Goal: Check status: Check status

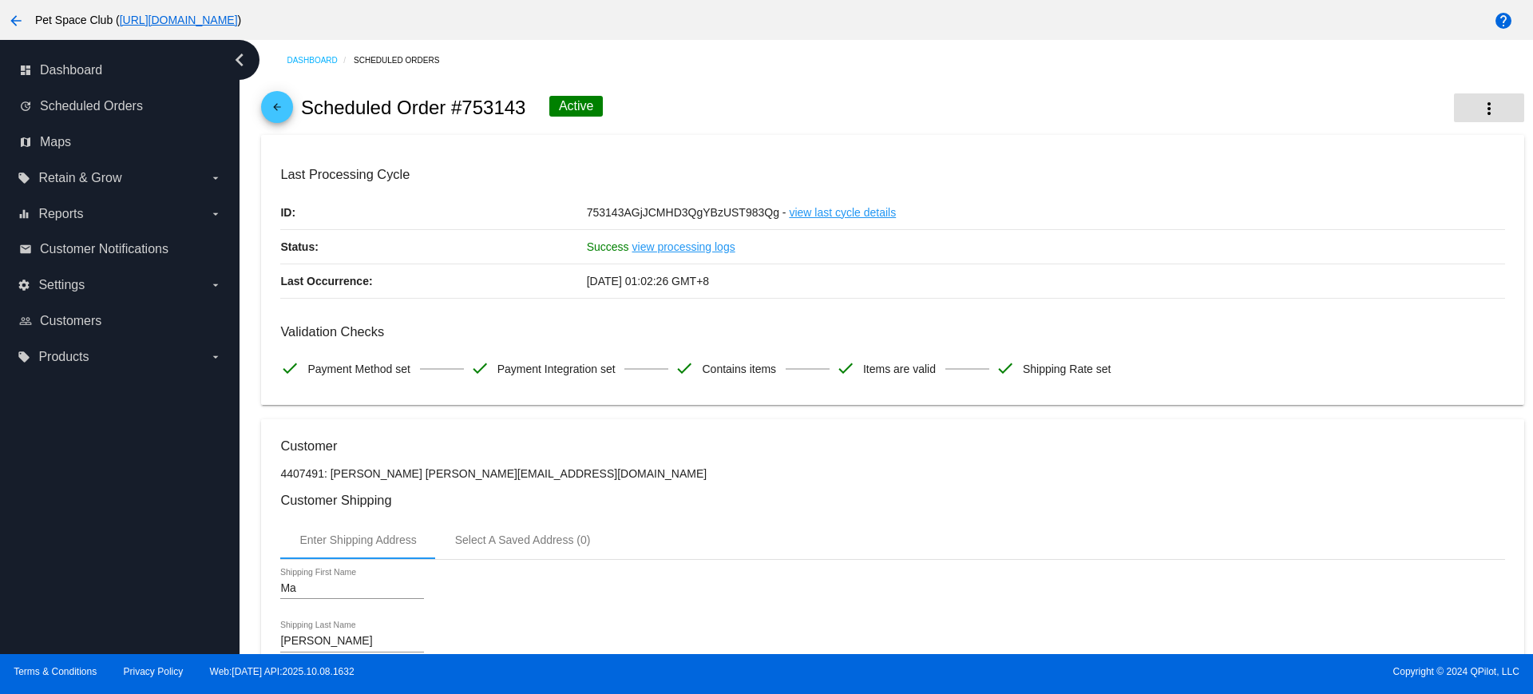
click at [1480, 112] on mat-icon "more_vert" at bounding box center [1489, 108] width 19 height 19
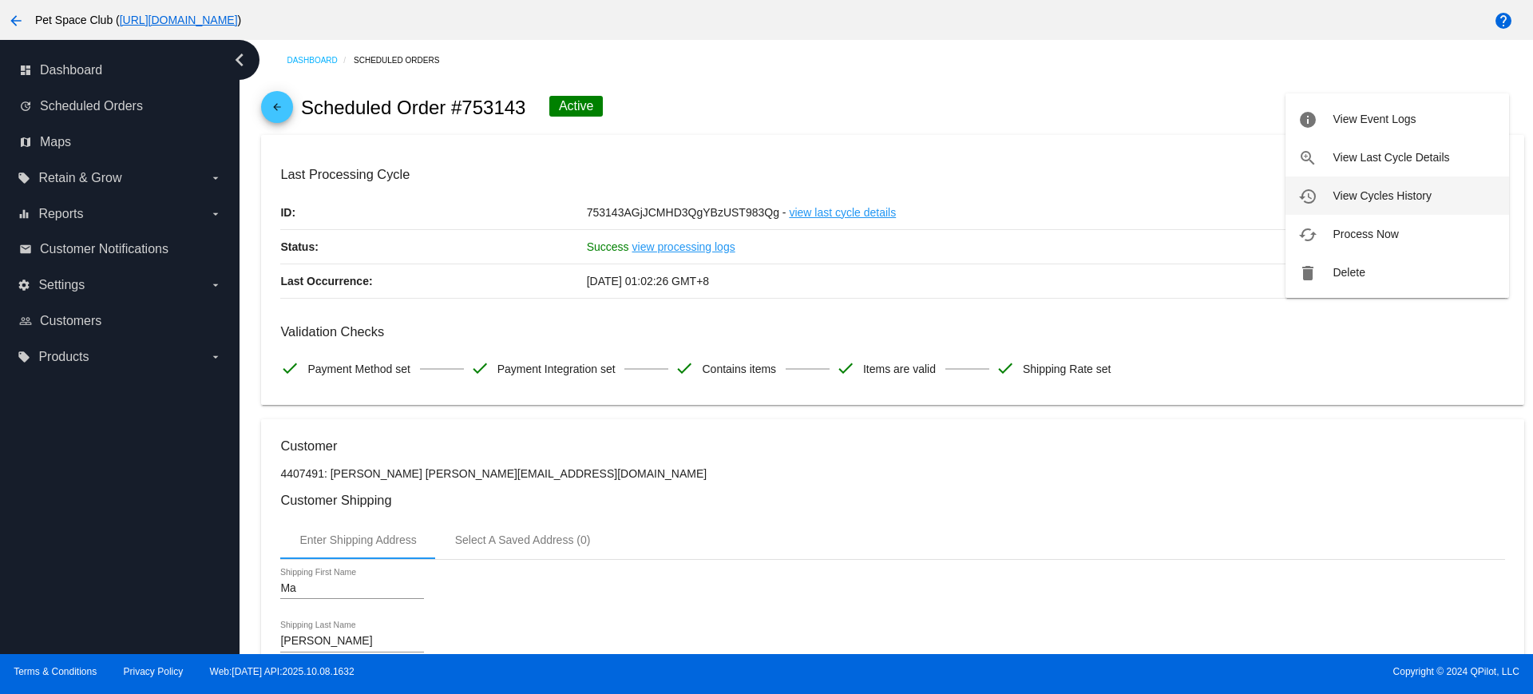
click at [1354, 200] on span "View Cycles History" at bounding box center [1382, 195] width 98 height 13
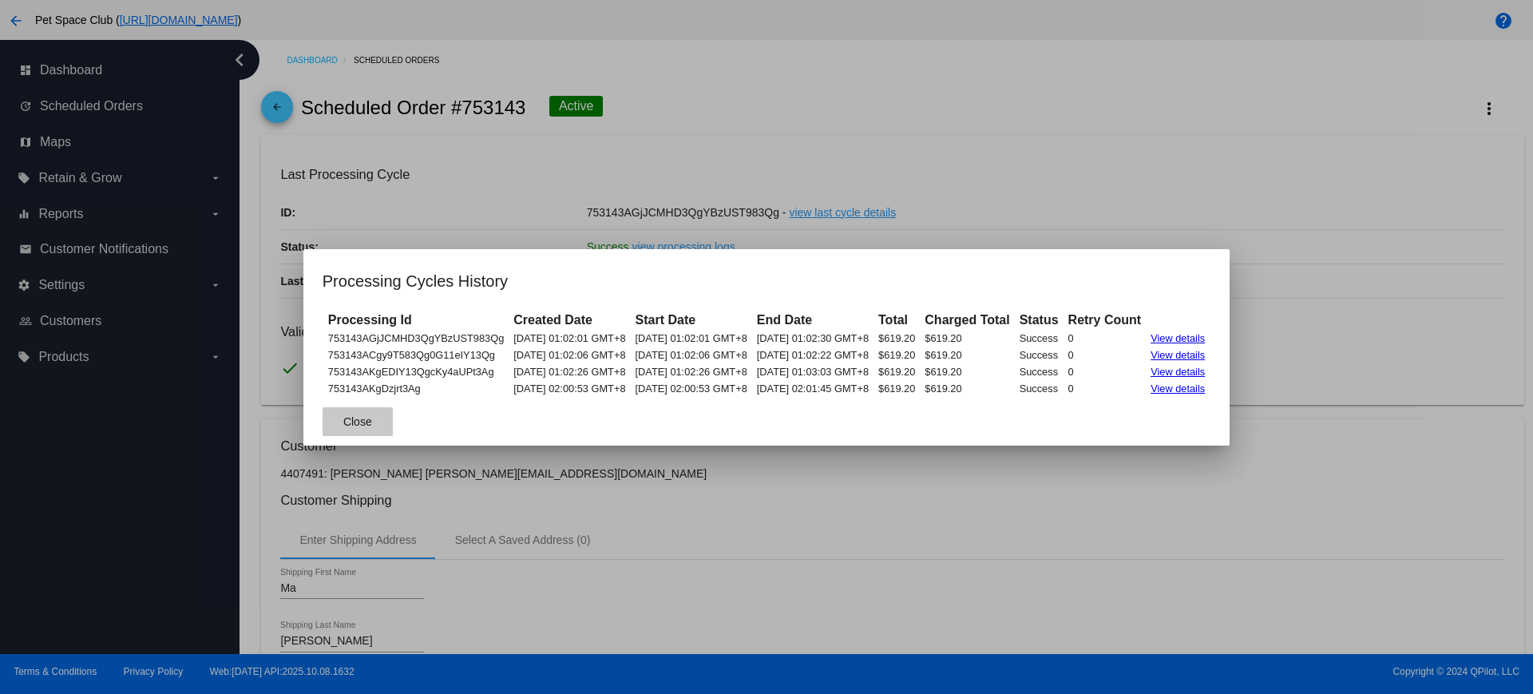
click at [355, 426] on button "Close" at bounding box center [358, 421] width 70 height 29
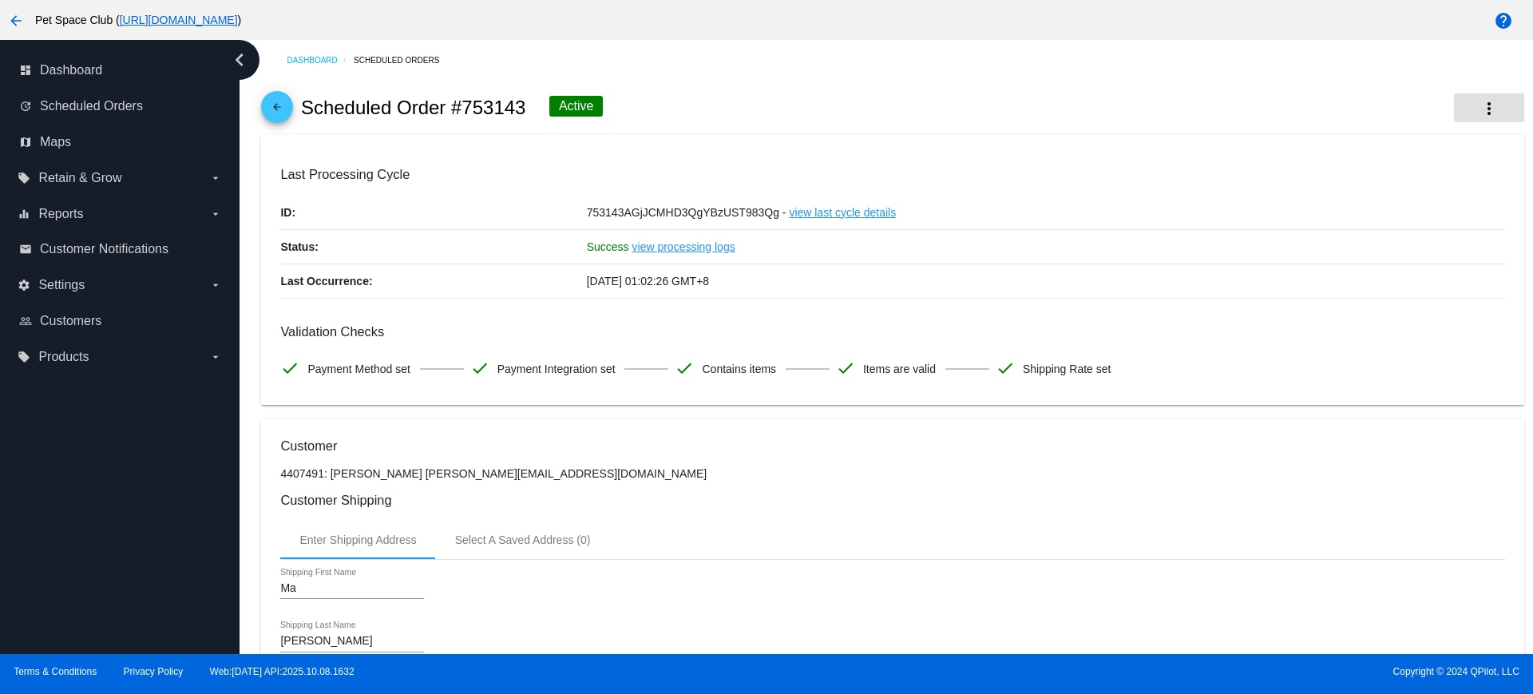
click at [1481, 111] on mat-icon "more_vert" at bounding box center [1489, 108] width 19 height 19
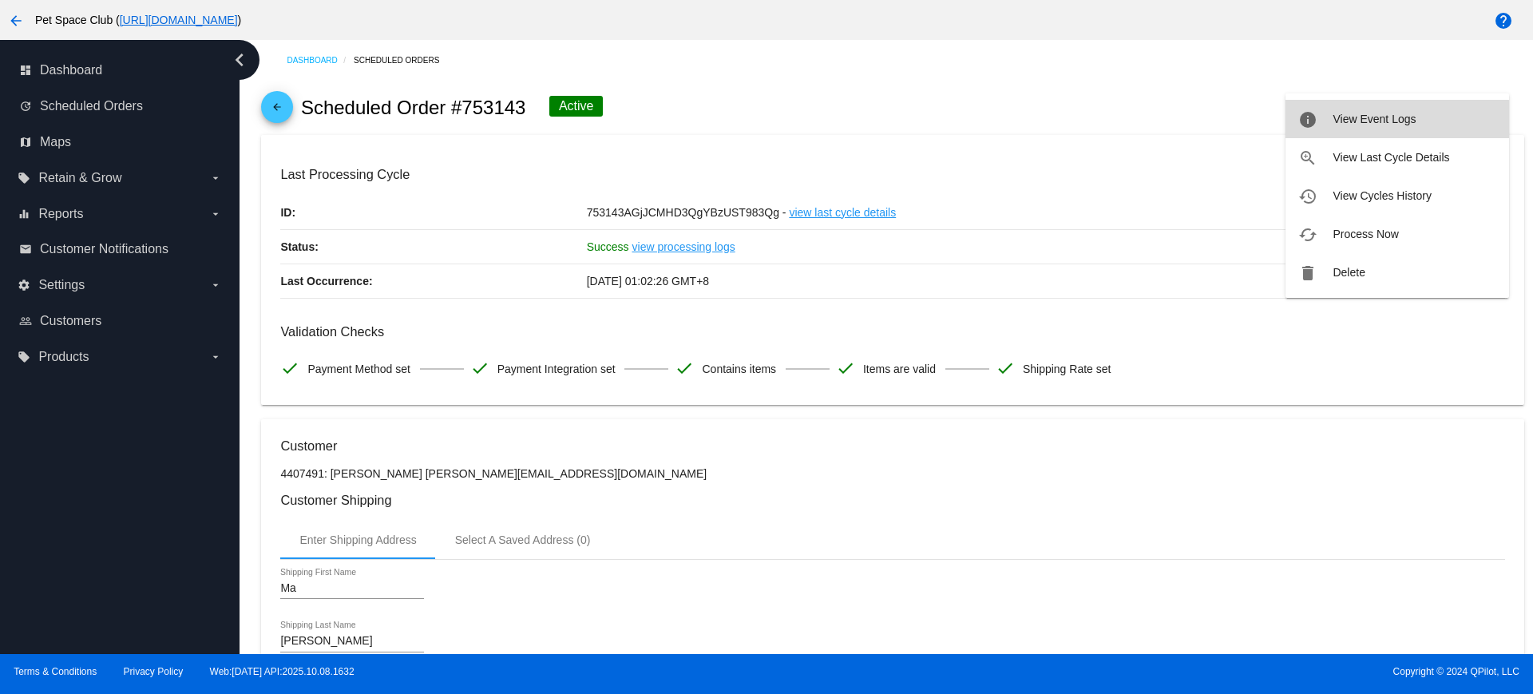
click at [1376, 121] on span "View Event Logs" at bounding box center [1374, 119] width 83 height 13
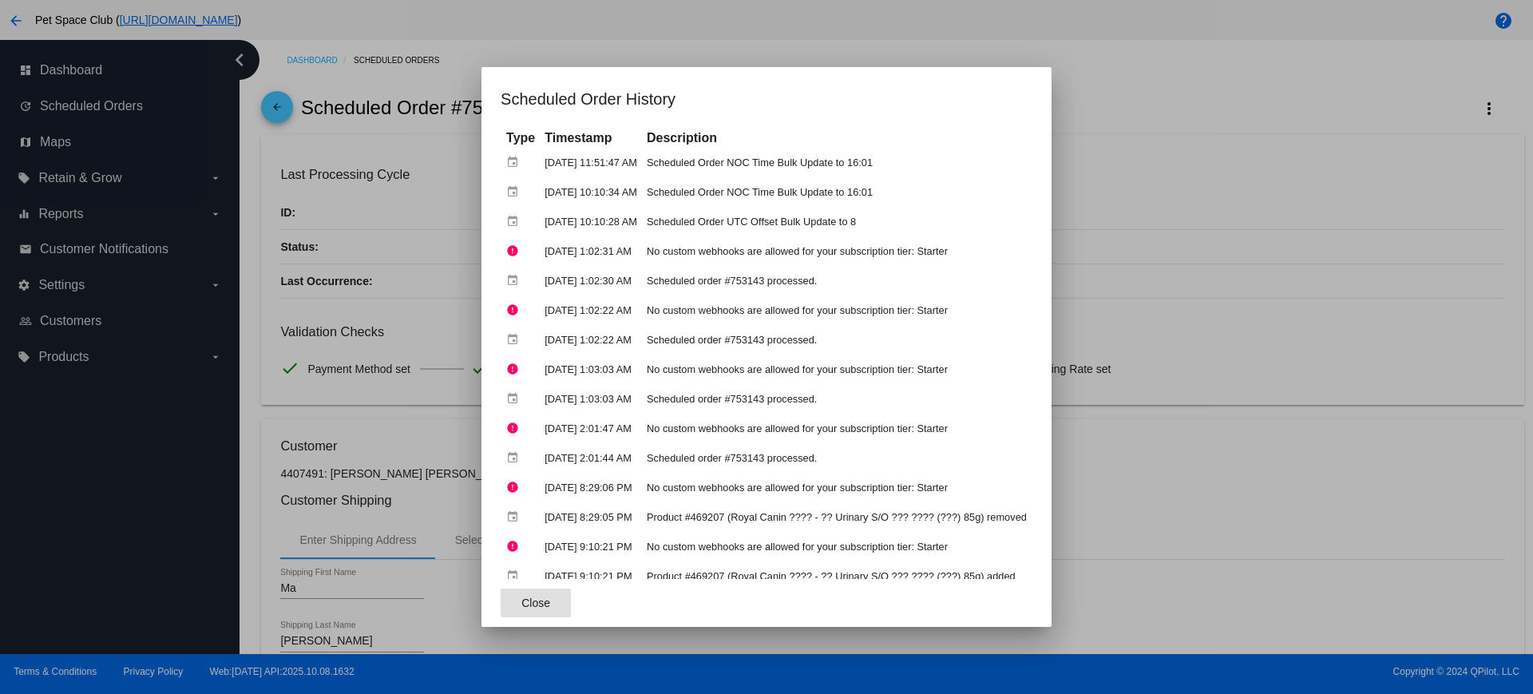
click at [522, 607] on span "Close" at bounding box center [536, 603] width 29 height 13
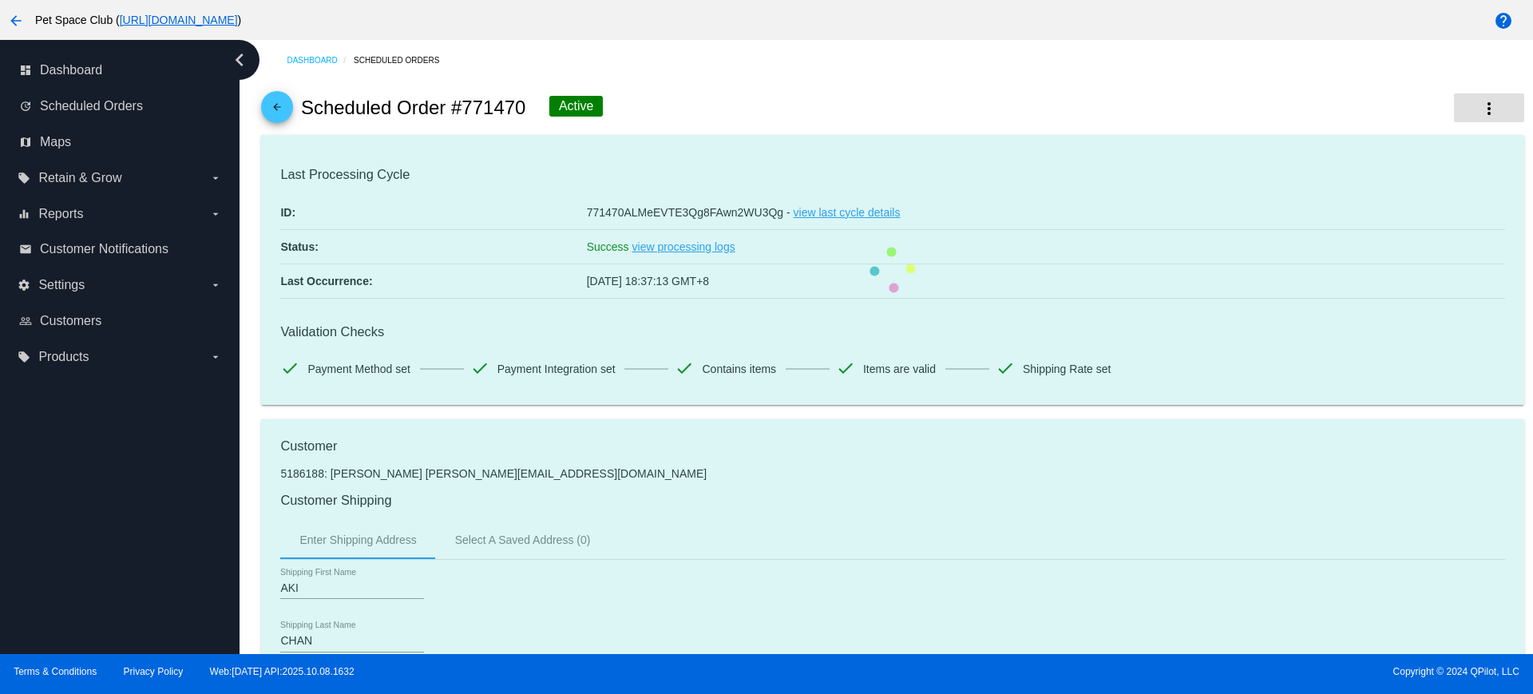
click at [1480, 113] on mat-icon "more_vert" at bounding box center [1489, 108] width 19 height 19
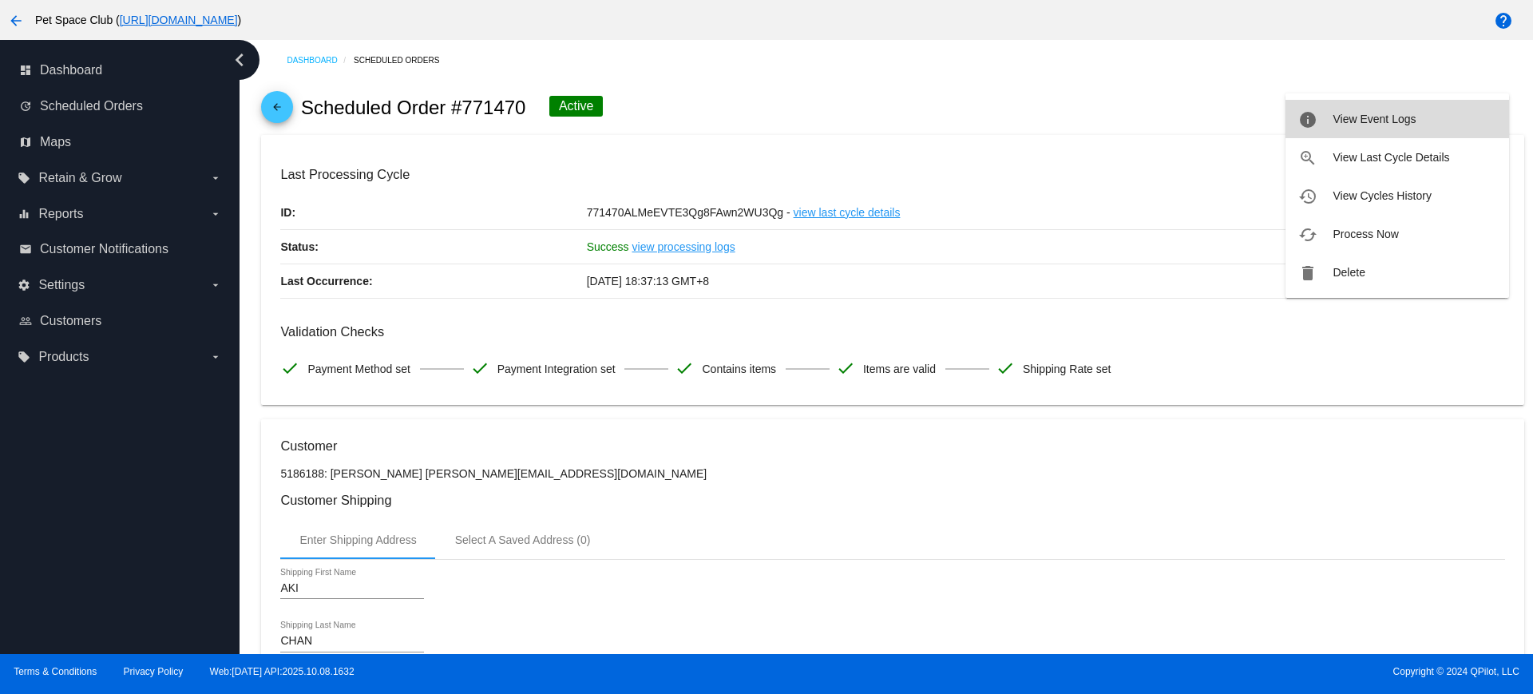
click at [1378, 125] on button "info View Event Logs" at bounding box center [1398, 119] width 224 height 38
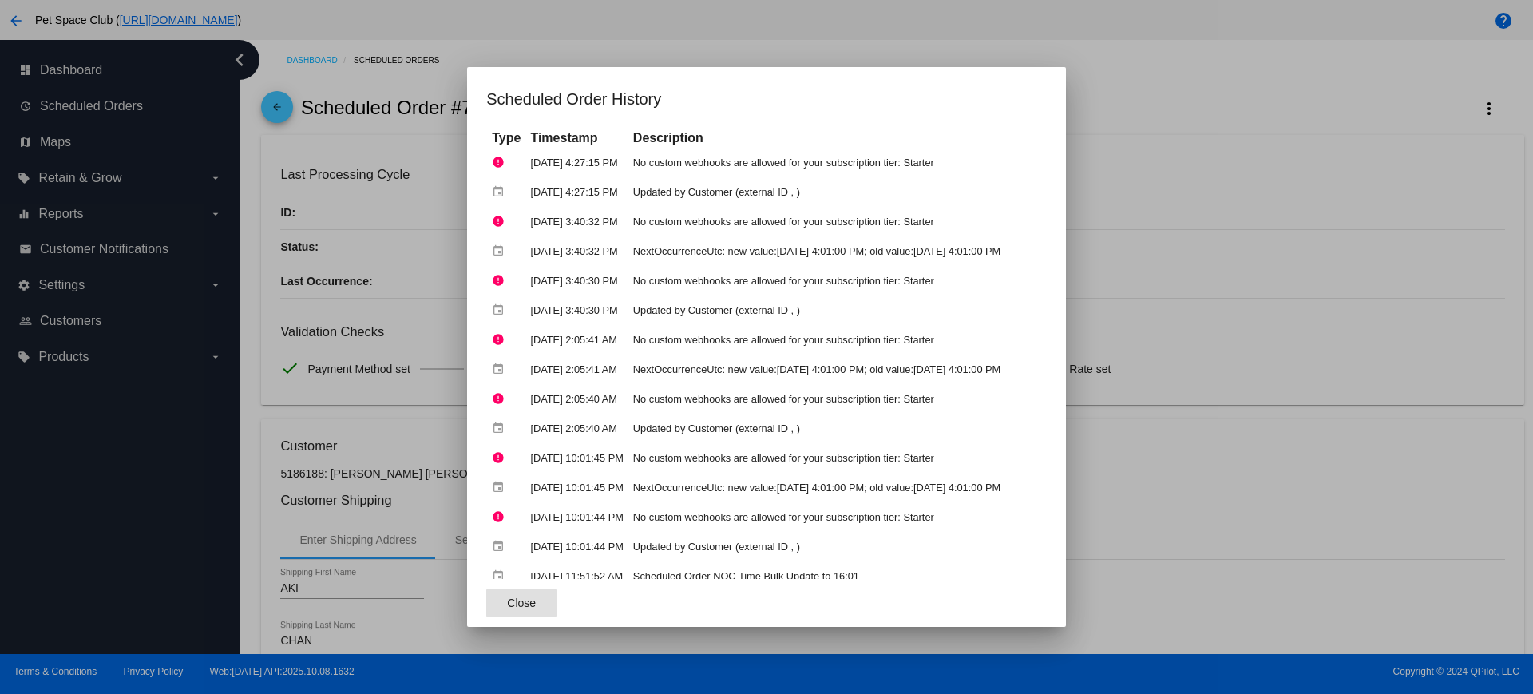
click at [509, 609] on button "Close" at bounding box center [521, 603] width 70 height 29
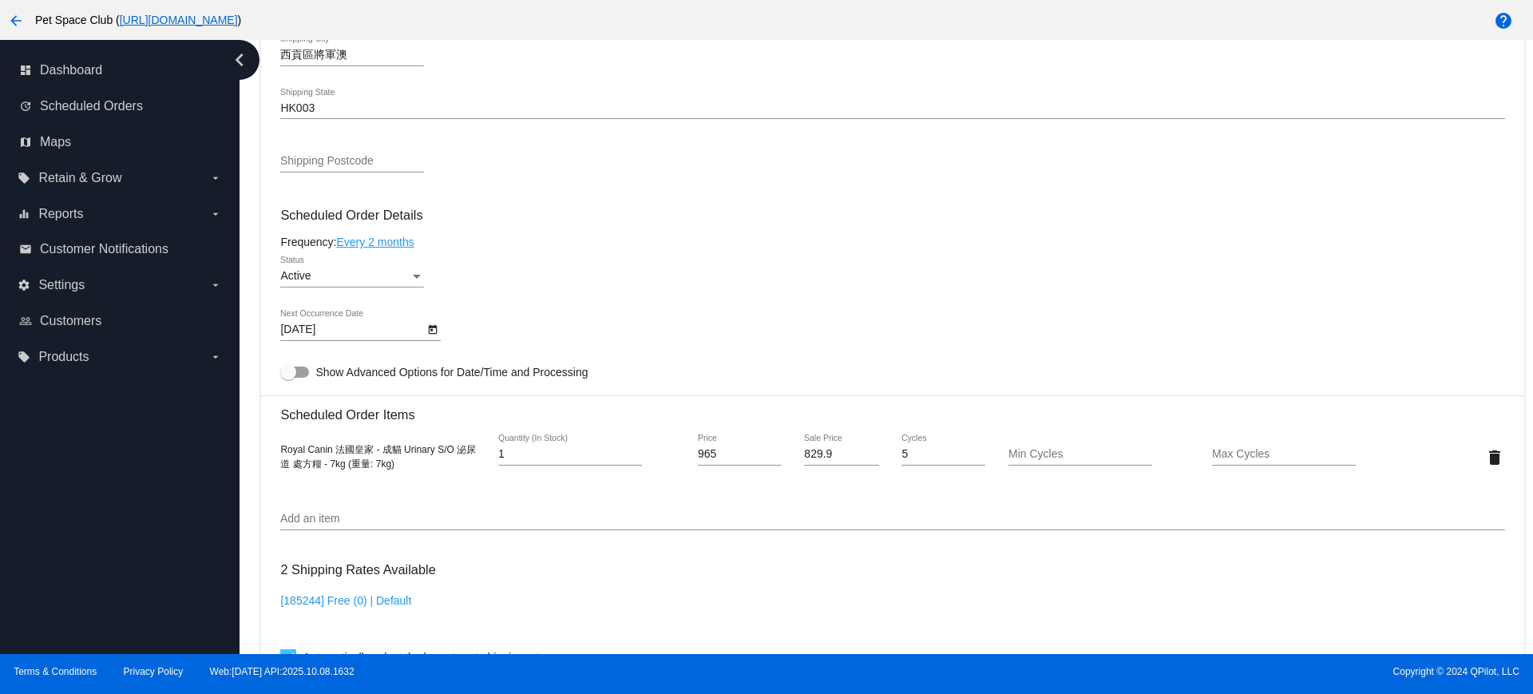
scroll to position [898, 0]
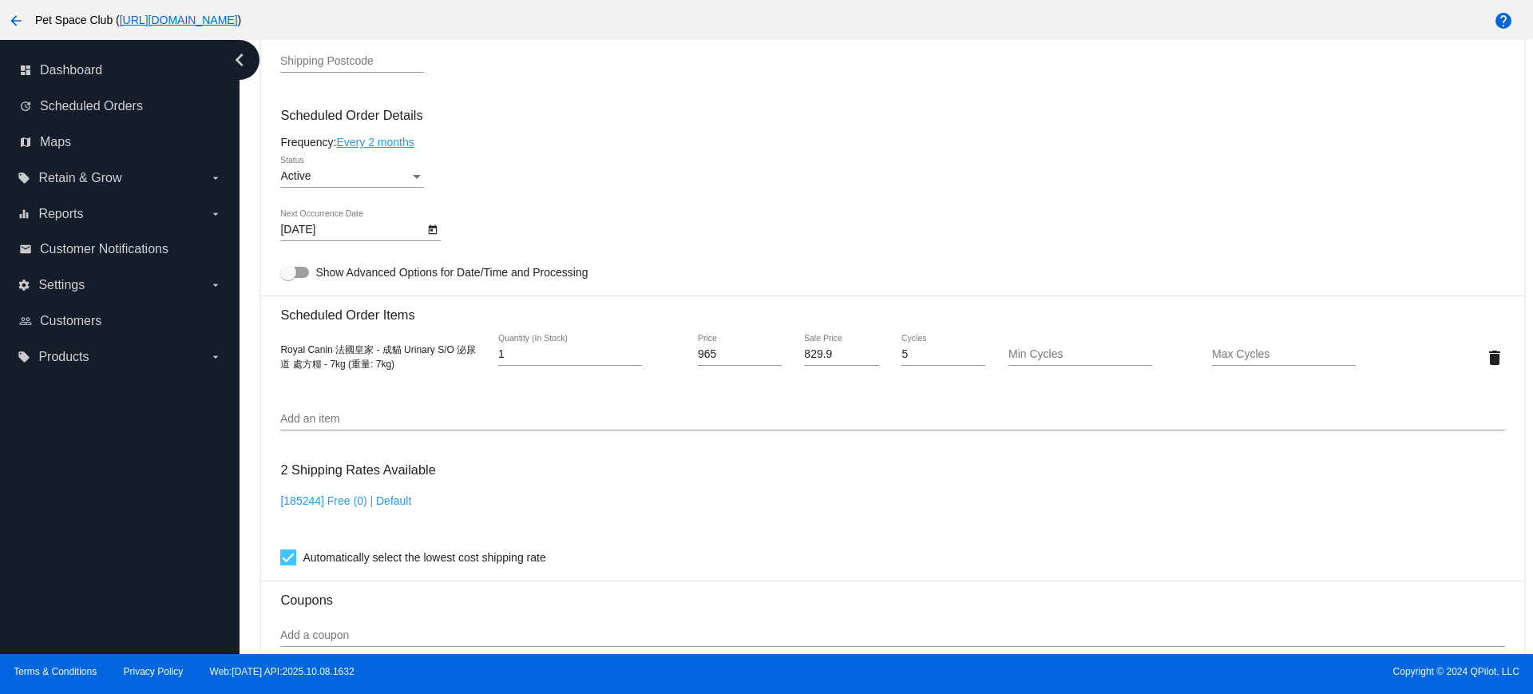
click at [433, 228] on icon "Open calendar" at bounding box center [432, 229] width 11 height 19
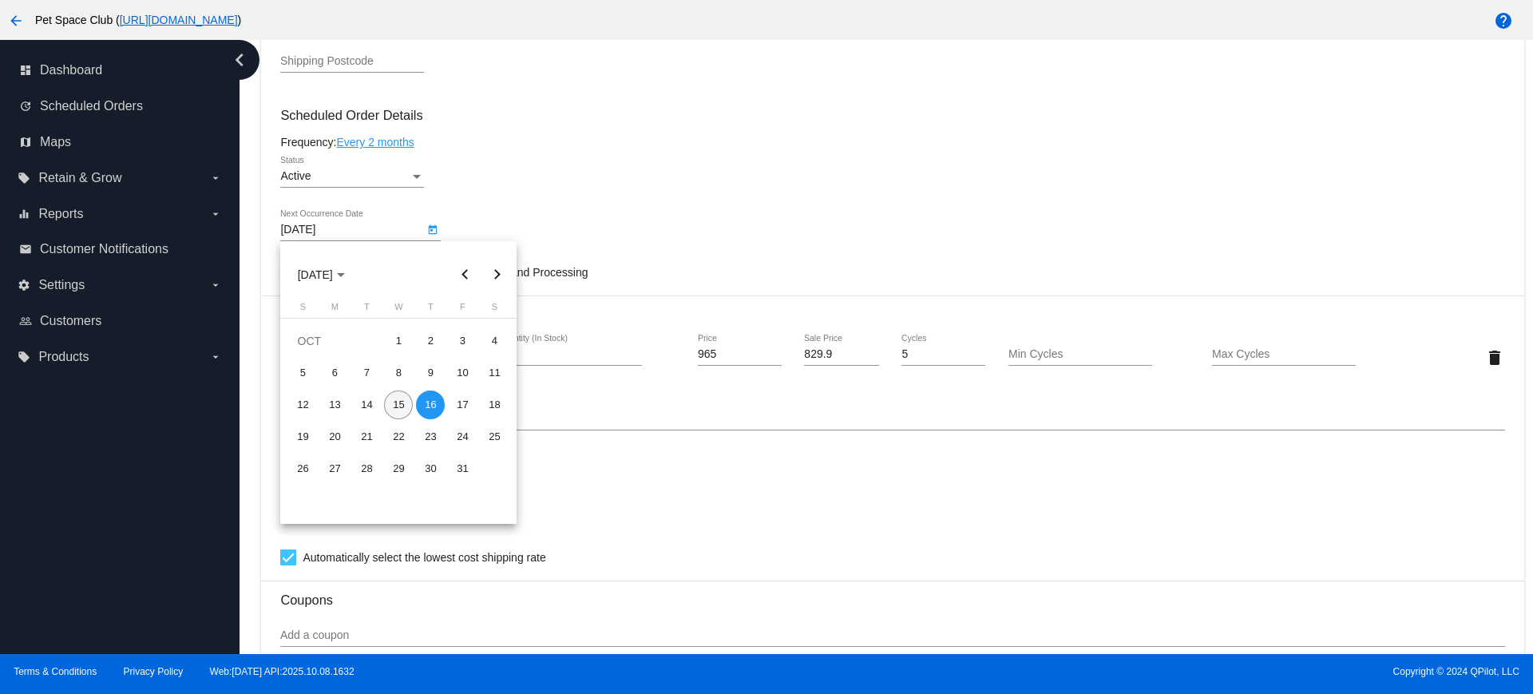
click at [393, 409] on div "15" at bounding box center [398, 405] width 29 height 29
type input "[DATE]"
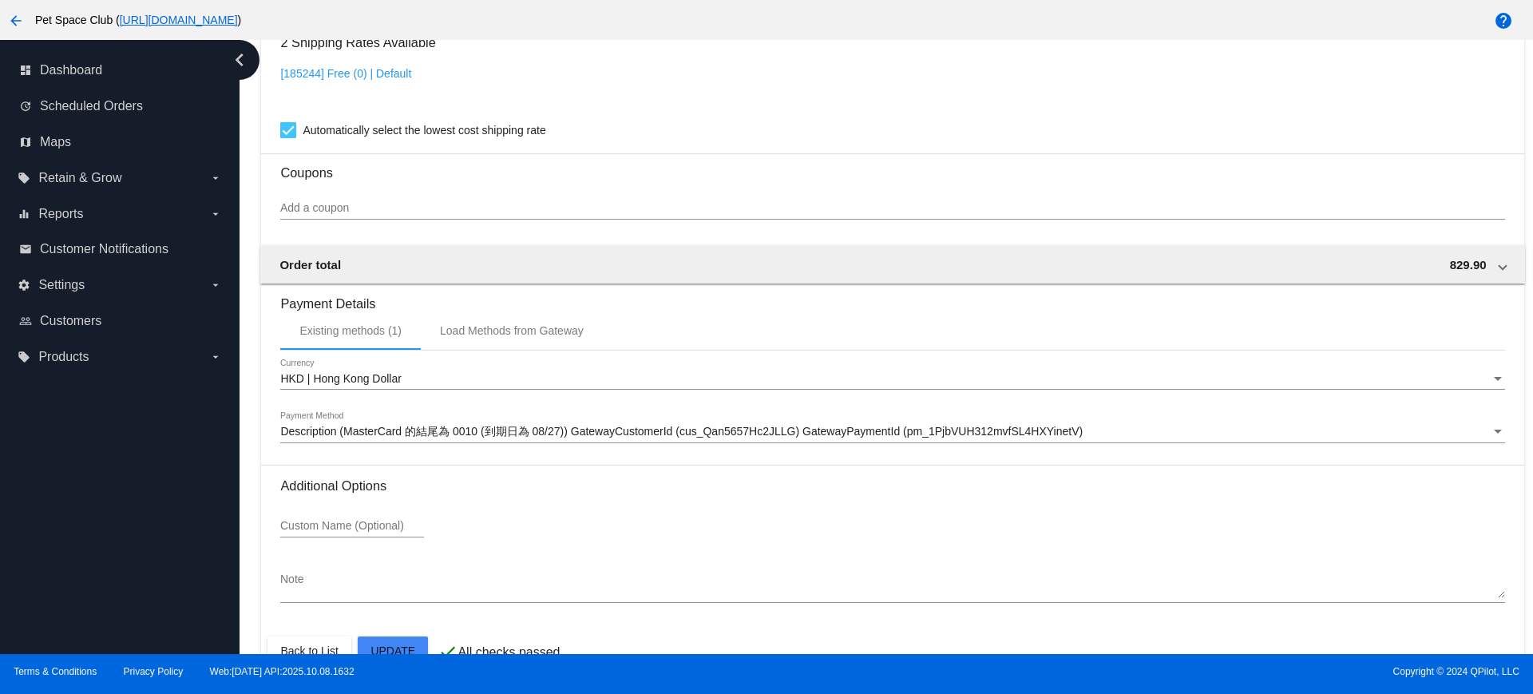
scroll to position [1362, 0]
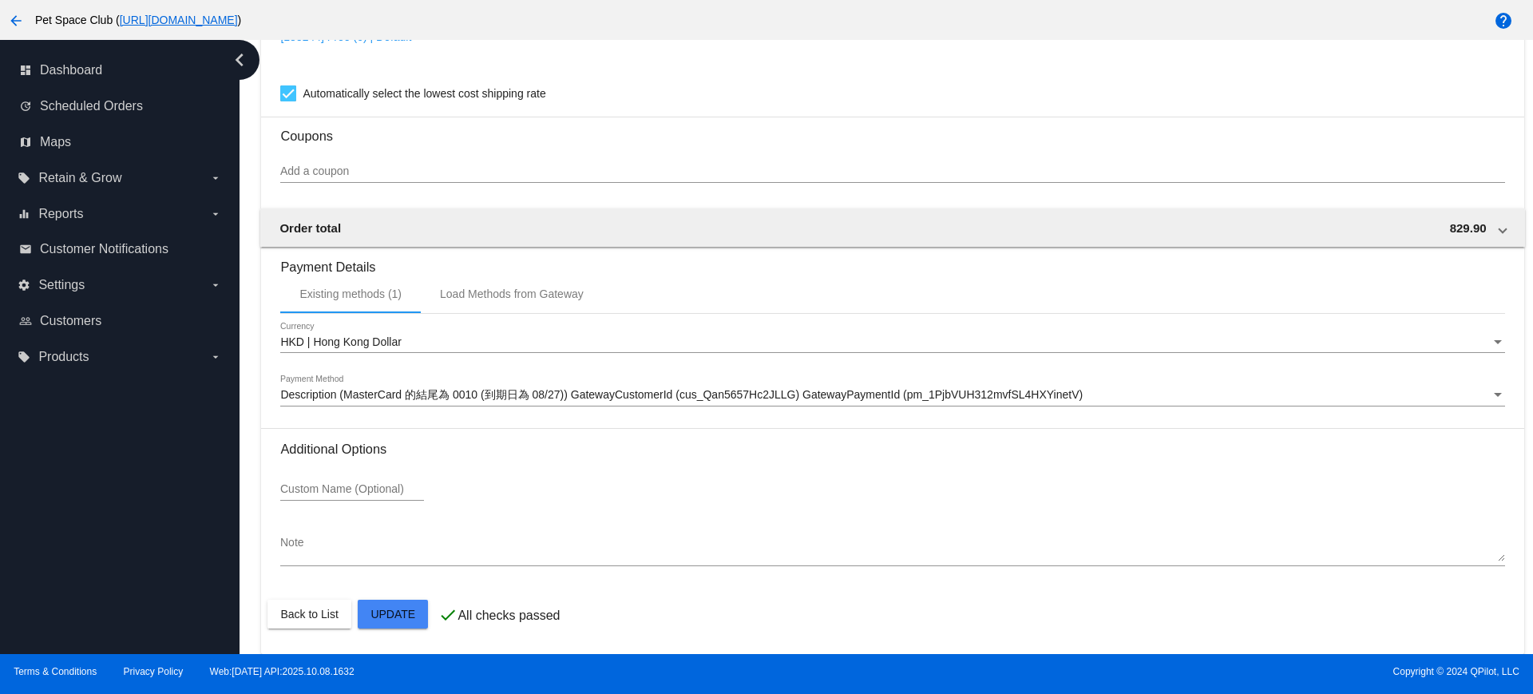
drag, startPoint x: 391, startPoint y: 613, endPoint x: 426, endPoint y: 597, distance: 38.9
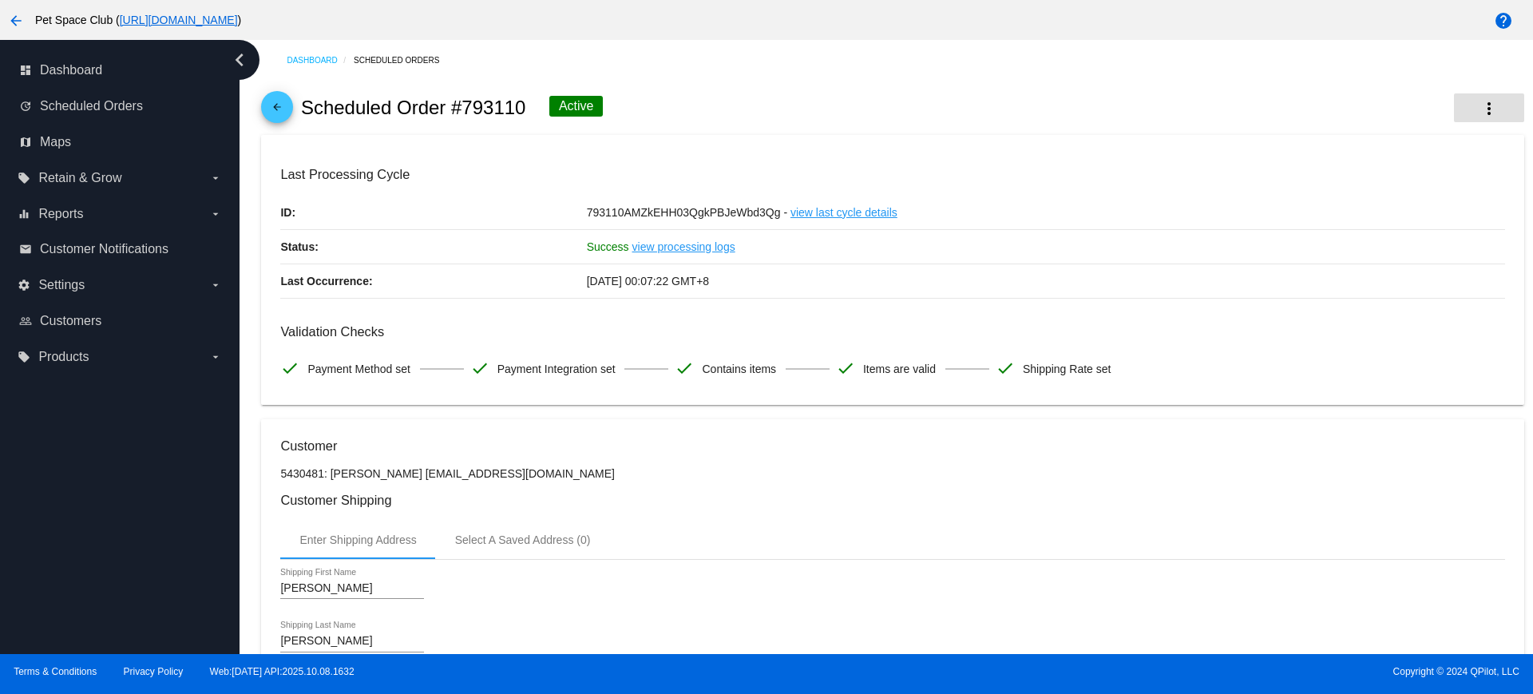
click at [1486, 119] on button "more_vert" at bounding box center [1489, 107] width 70 height 29
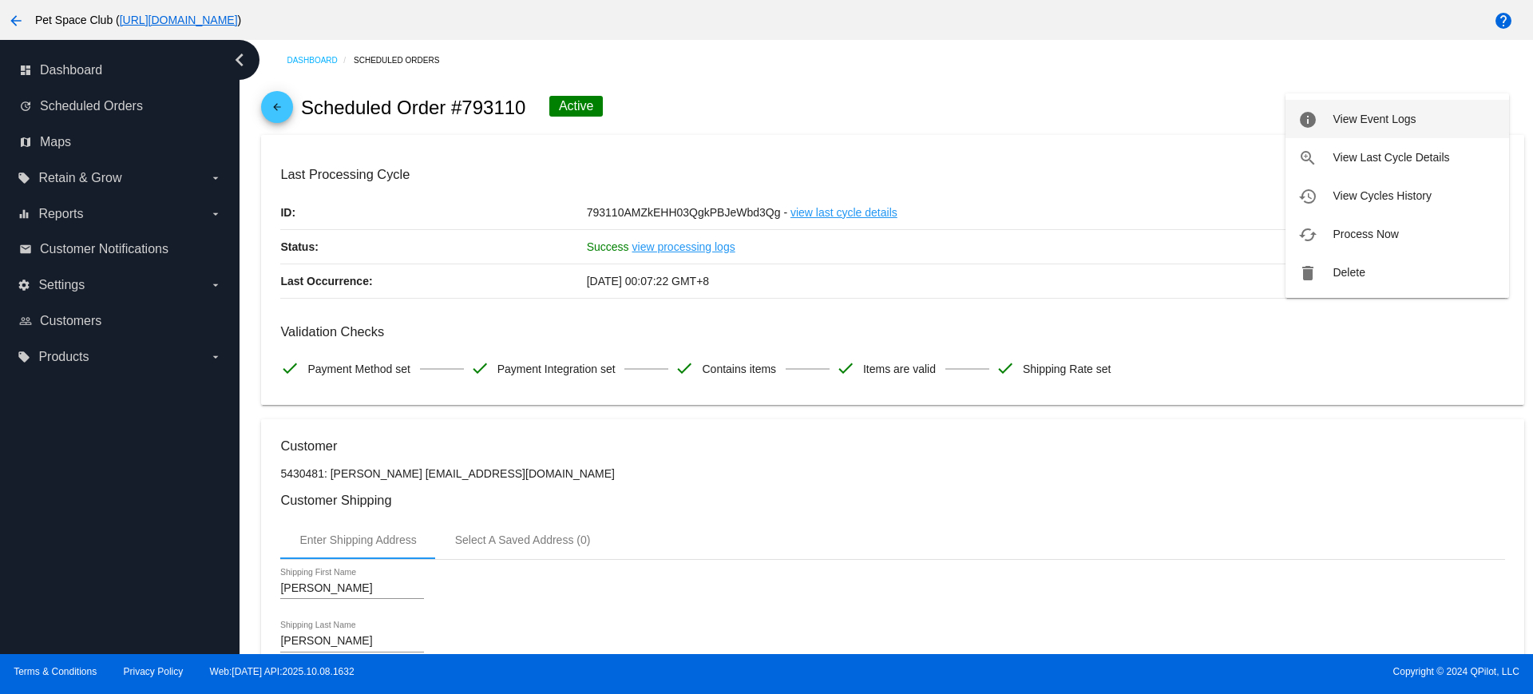
click at [1361, 124] on span "View Event Logs" at bounding box center [1374, 119] width 83 height 13
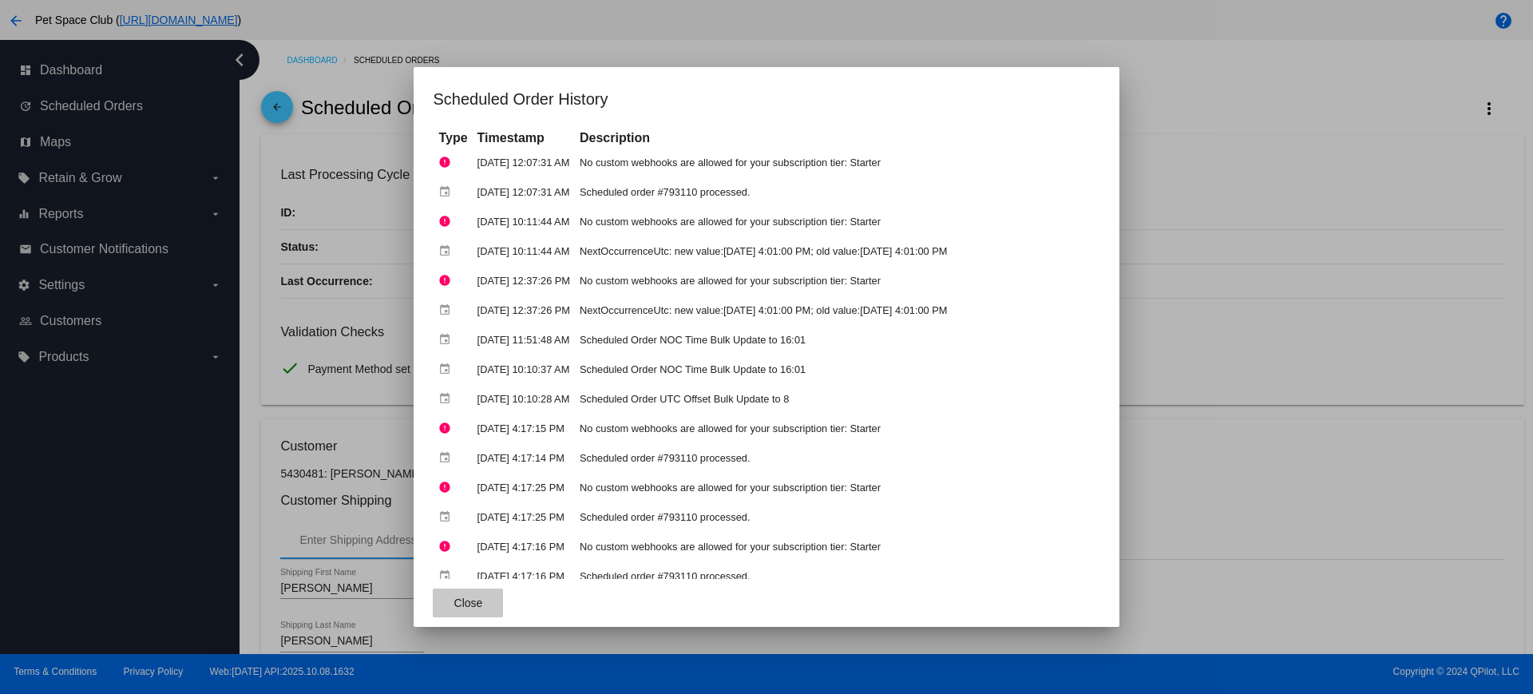
click at [461, 603] on button "Close" at bounding box center [468, 603] width 70 height 29
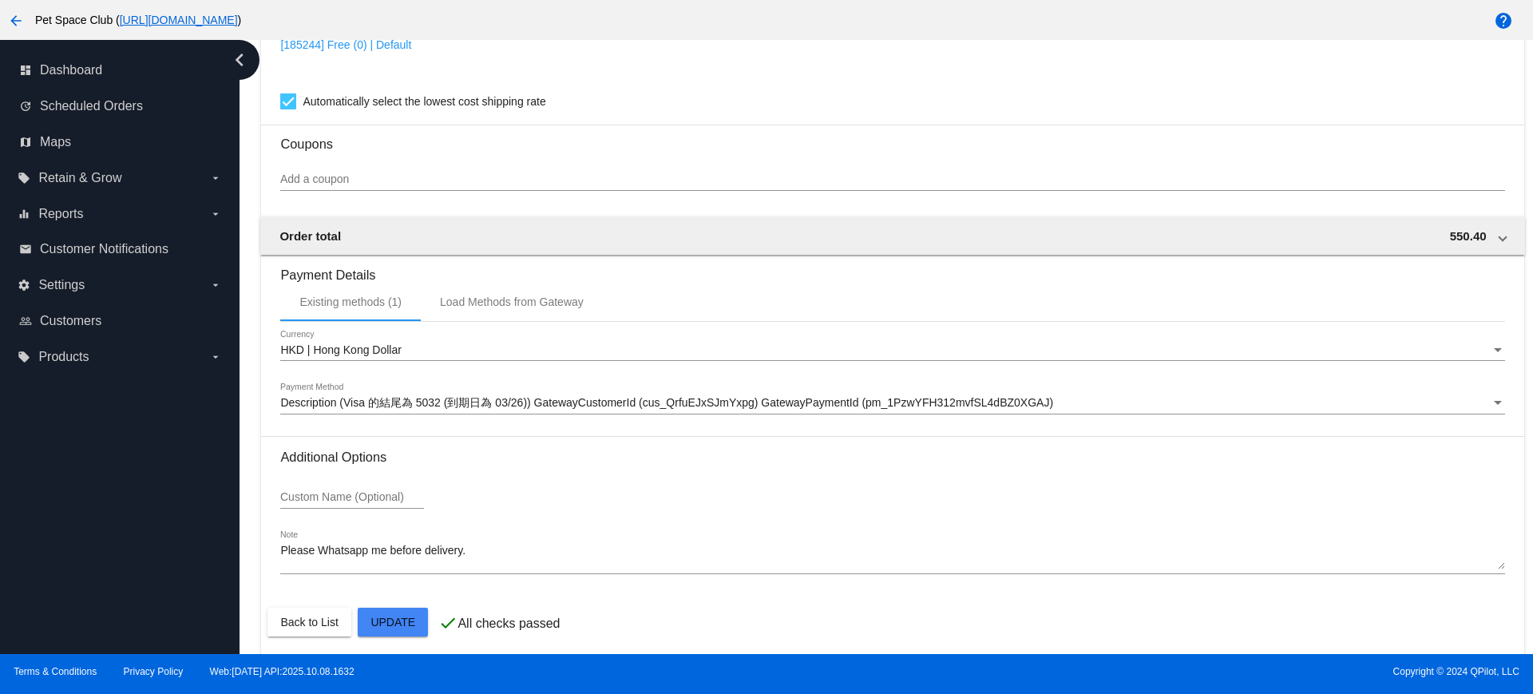
scroll to position [1362, 0]
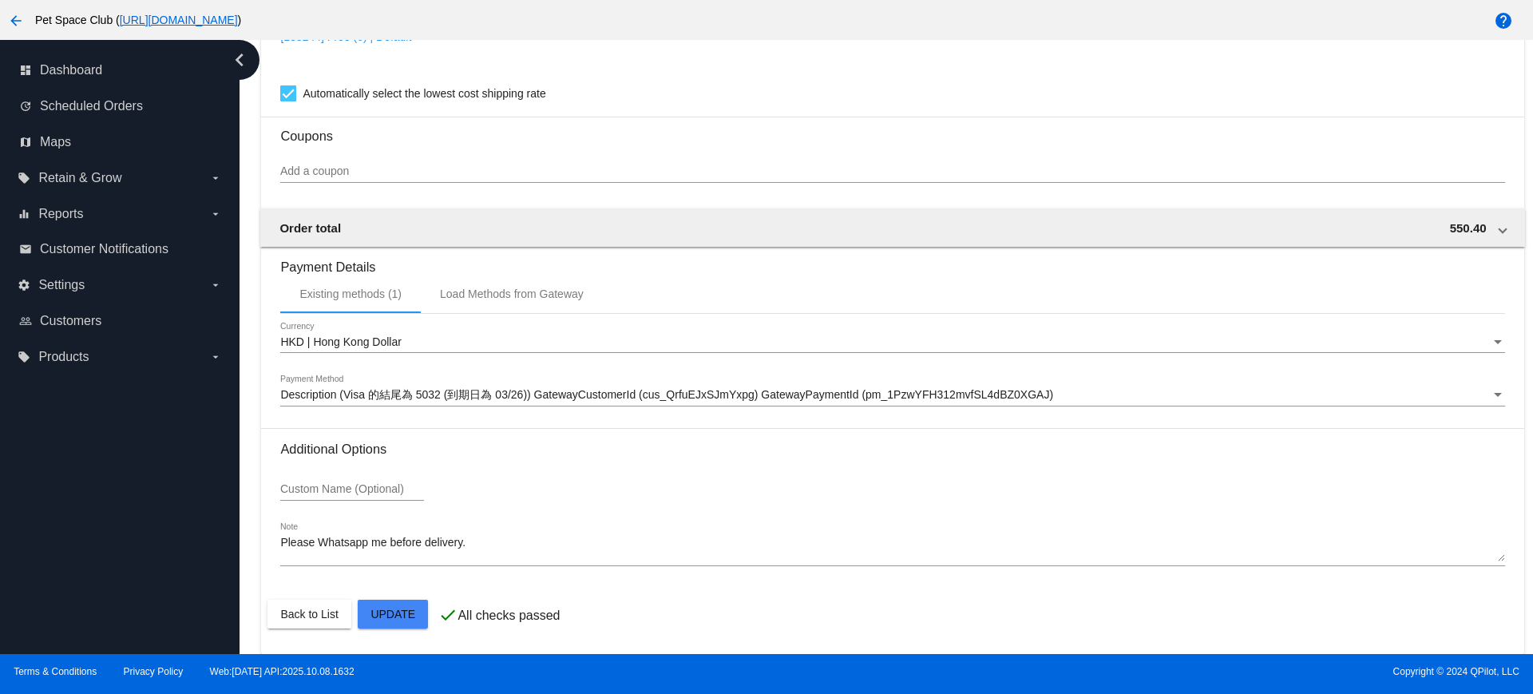
click at [1112, 295] on div "Existing methods (1) Load Methods from Gateway" at bounding box center [892, 294] width 1224 height 38
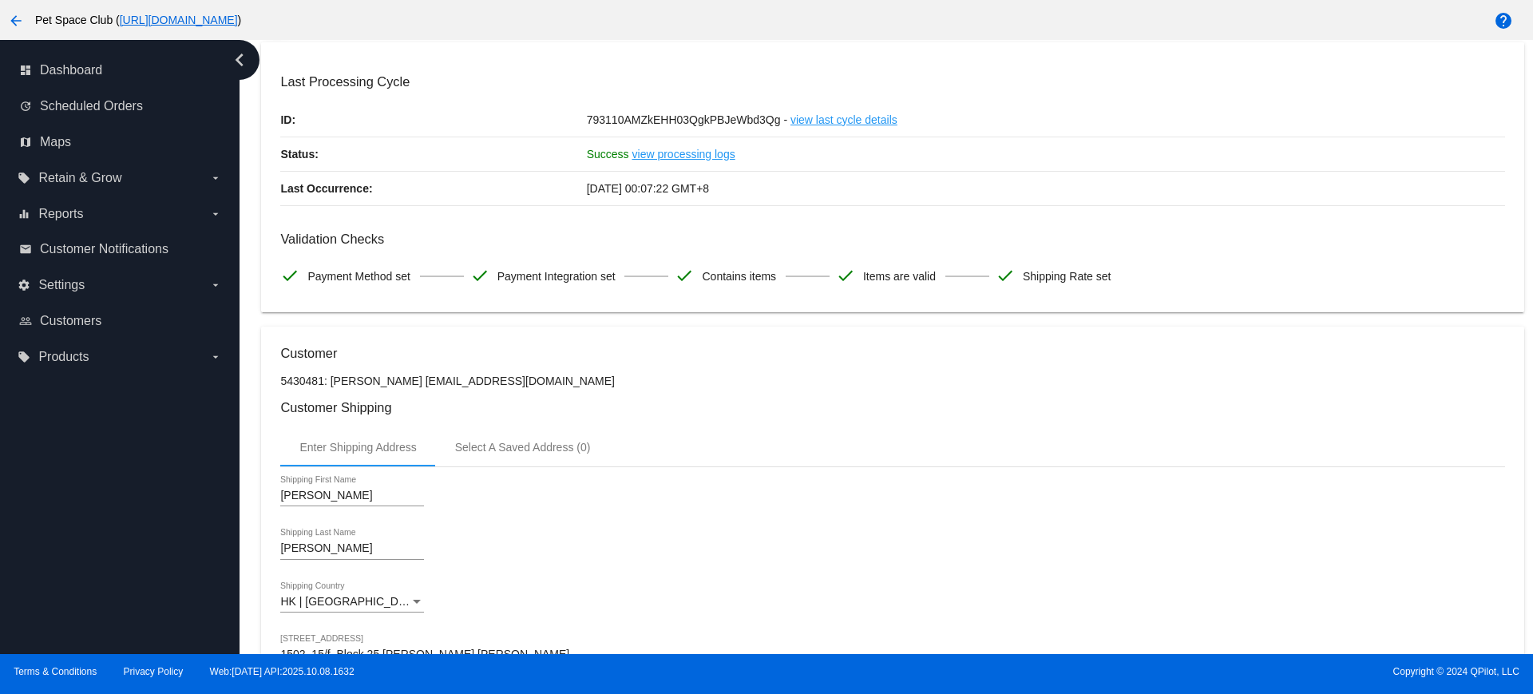
scroll to position [0, 0]
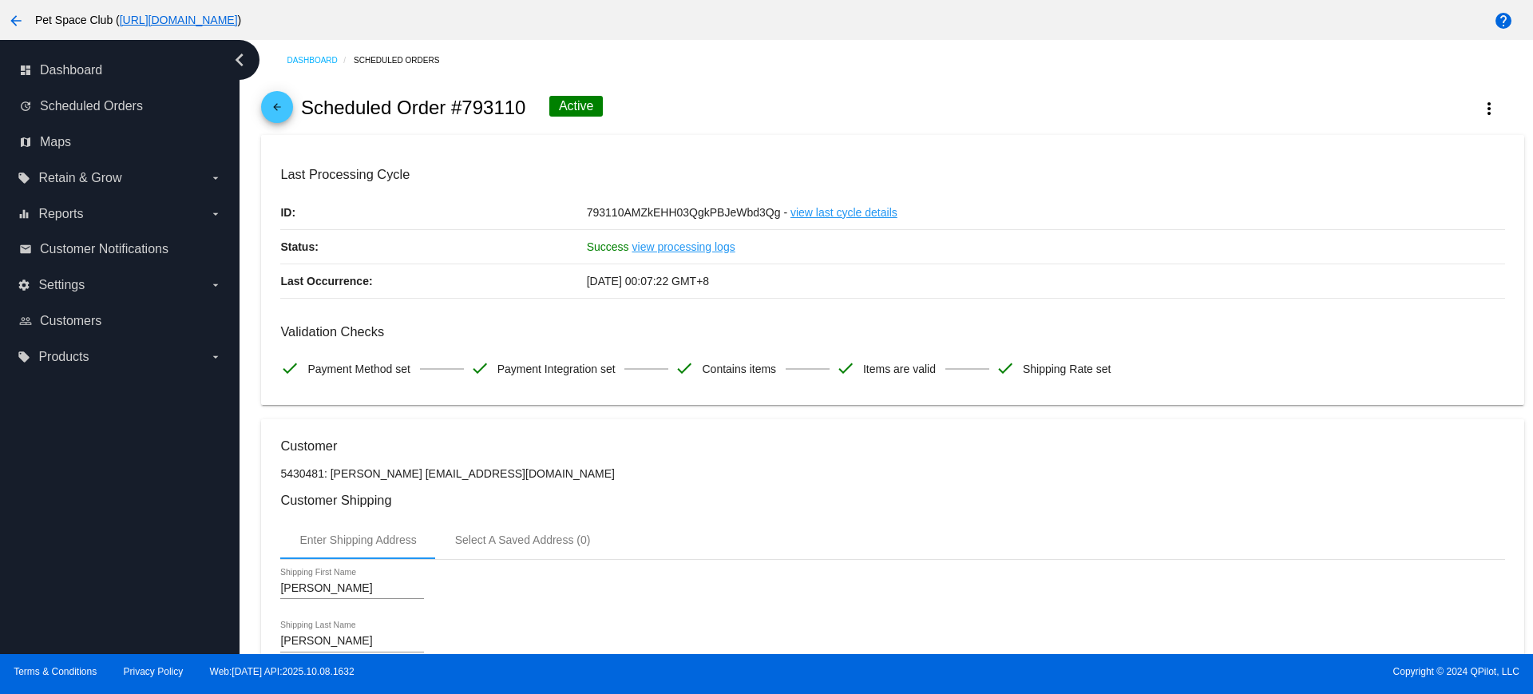
drag, startPoint x: 522, startPoint y: 108, endPoint x: 466, endPoint y: 108, distance: 55.9
click at [466, 108] on h2 "Scheduled Order #793110" at bounding box center [413, 108] width 225 height 22
copy h2 "793110"
click at [890, 169] on h3 "Last Processing Cycle" at bounding box center [892, 174] width 1224 height 15
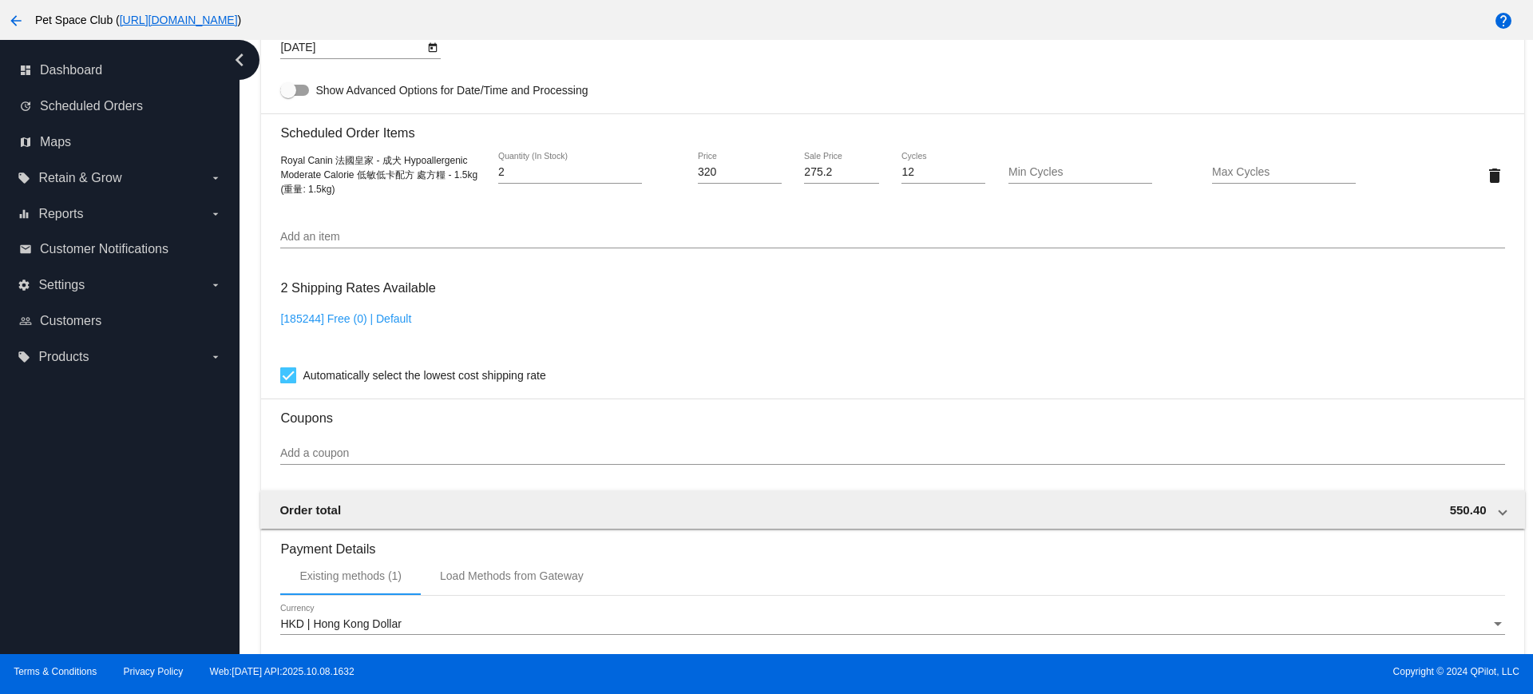
scroll to position [963, 0]
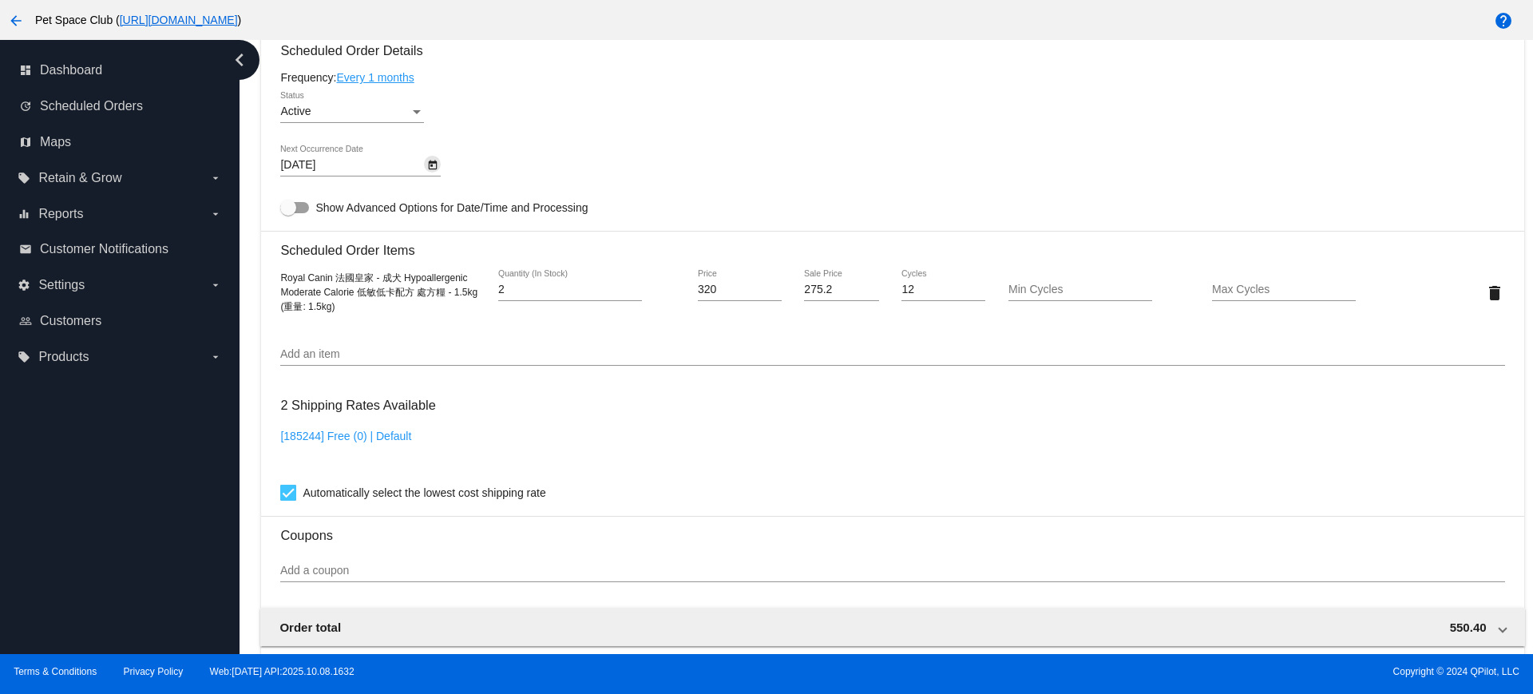
click at [434, 162] on icon "Open calendar" at bounding box center [433, 166] width 9 height 10
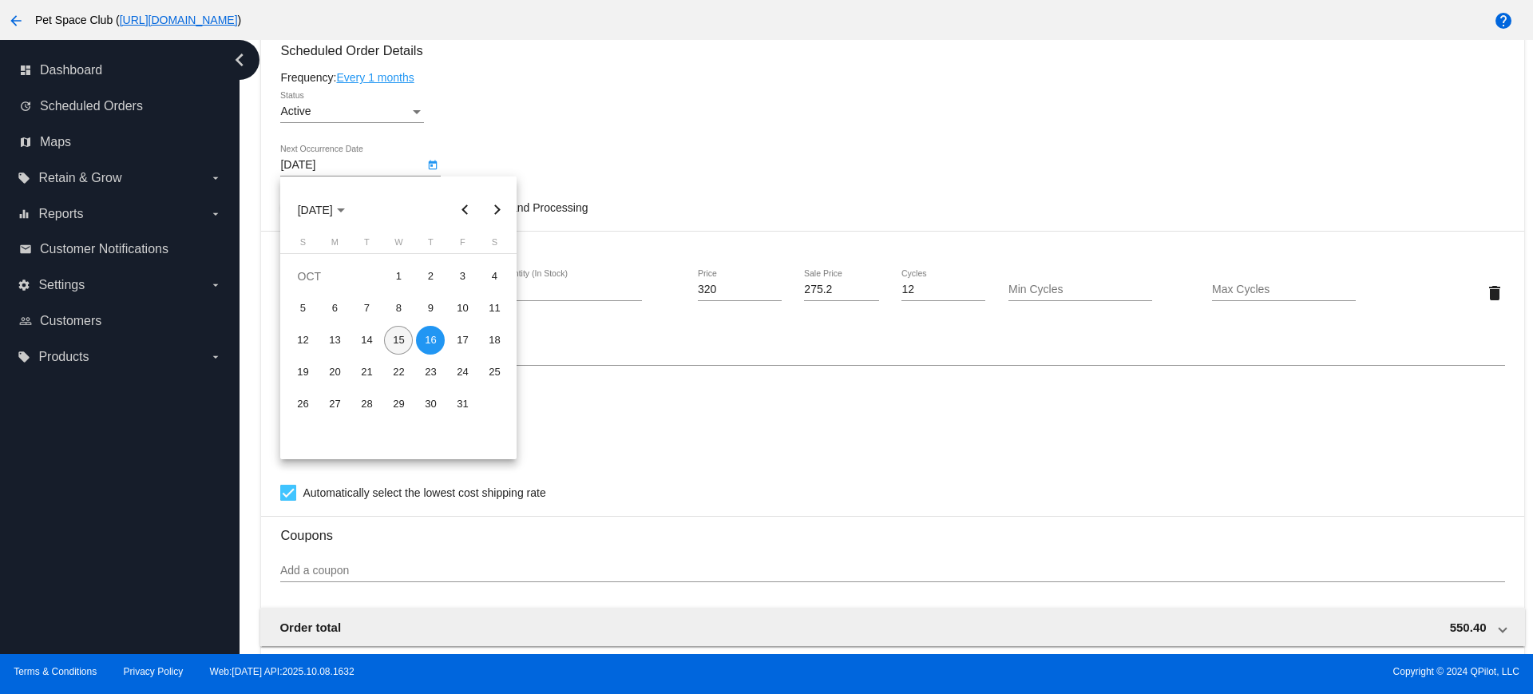
click at [400, 340] on div "15" at bounding box center [398, 340] width 29 height 29
type input "10/15/2025"
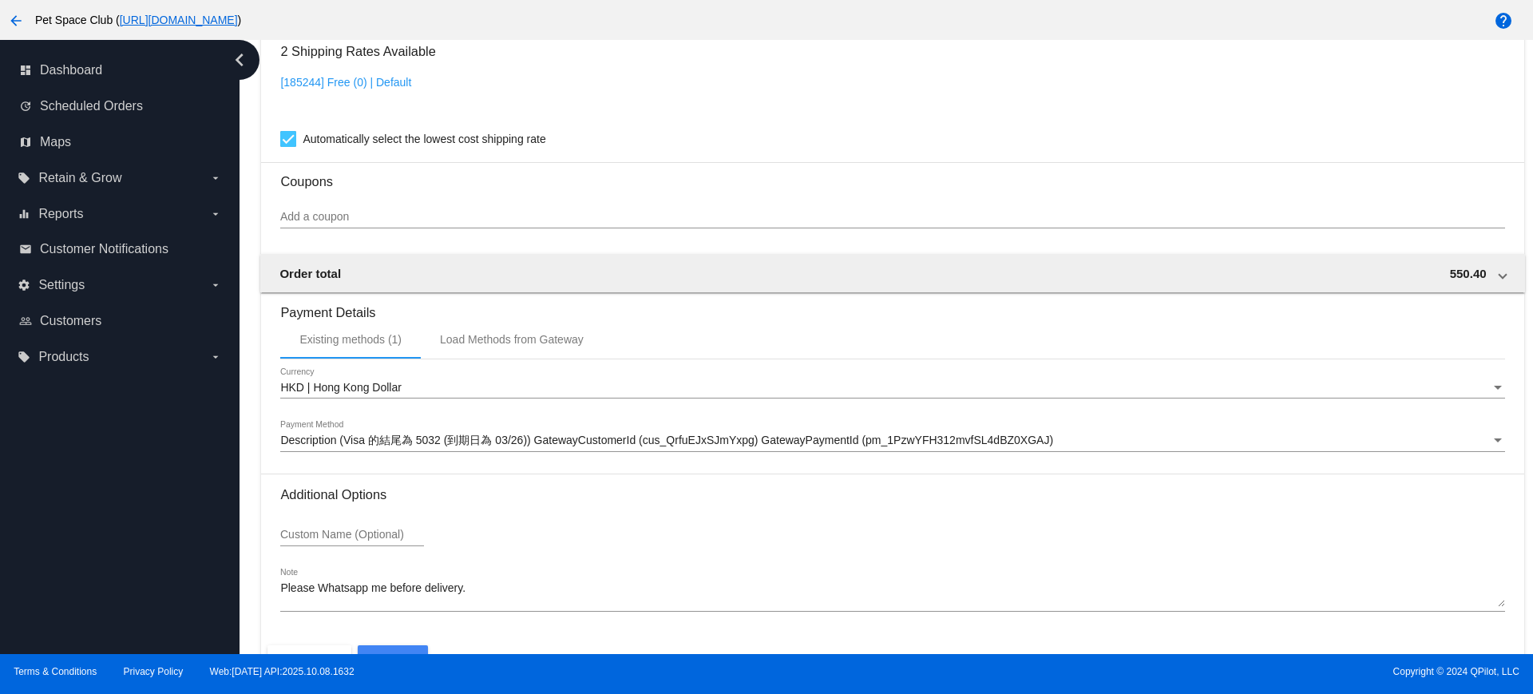
scroll to position [1362, 0]
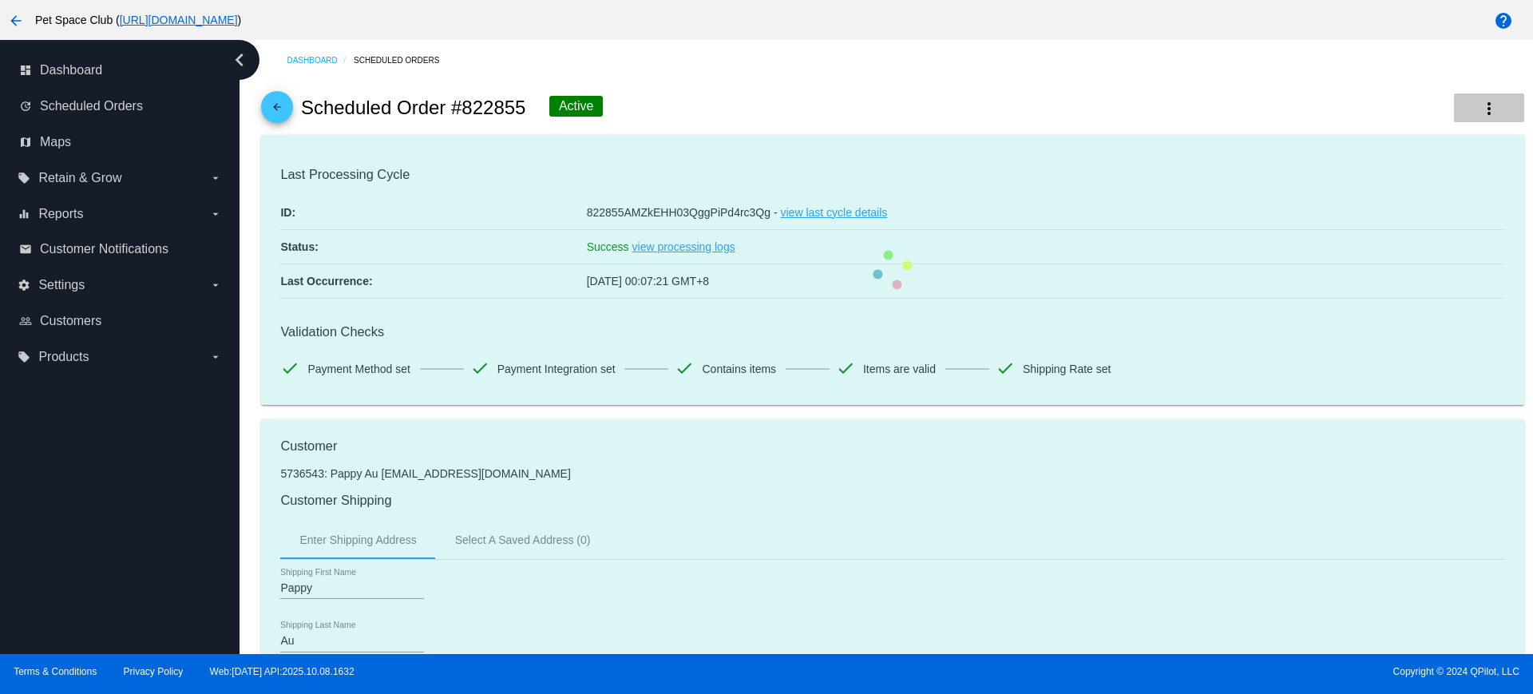
click at [1480, 106] on mat-icon "more_vert" at bounding box center [1489, 108] width 19 height 19
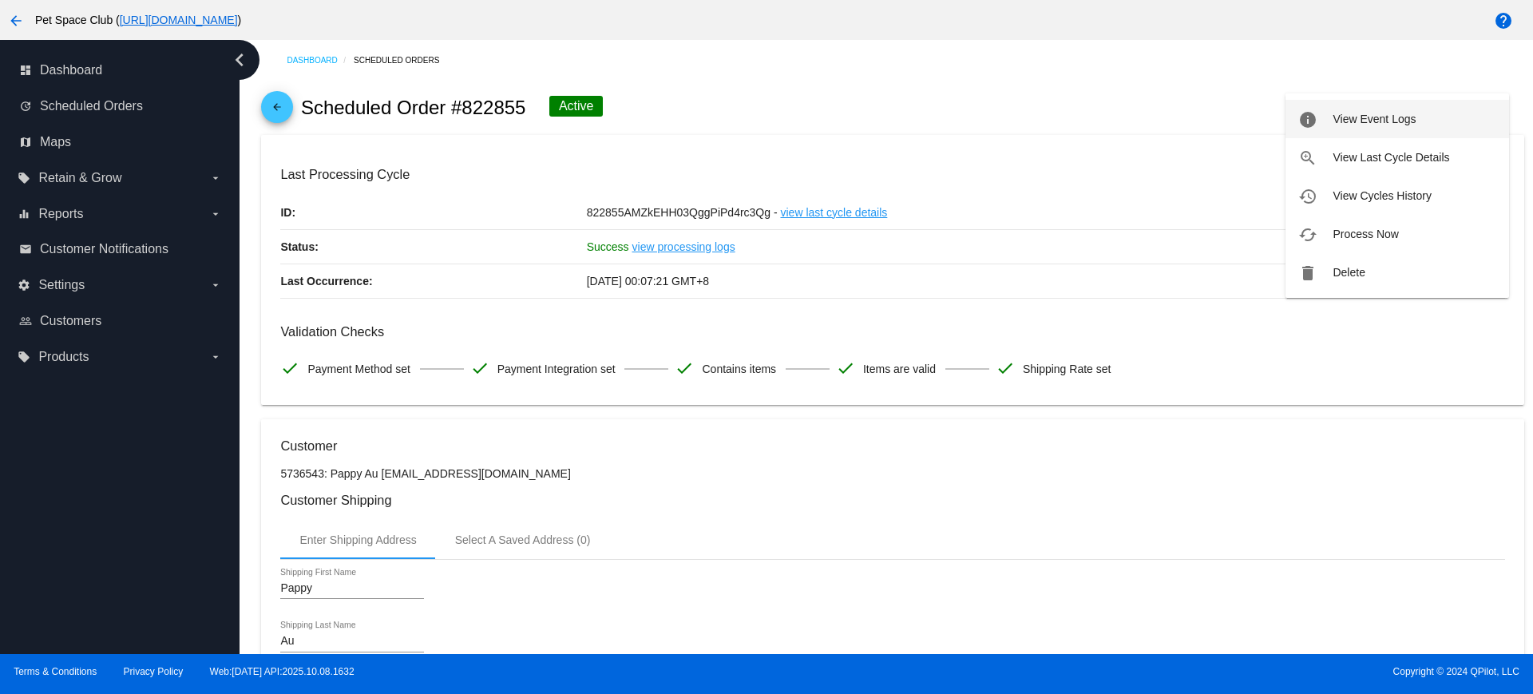
click at [1362, 120] on span "View Event Logs" at bounding box center [1374, 119] width 83 height 13
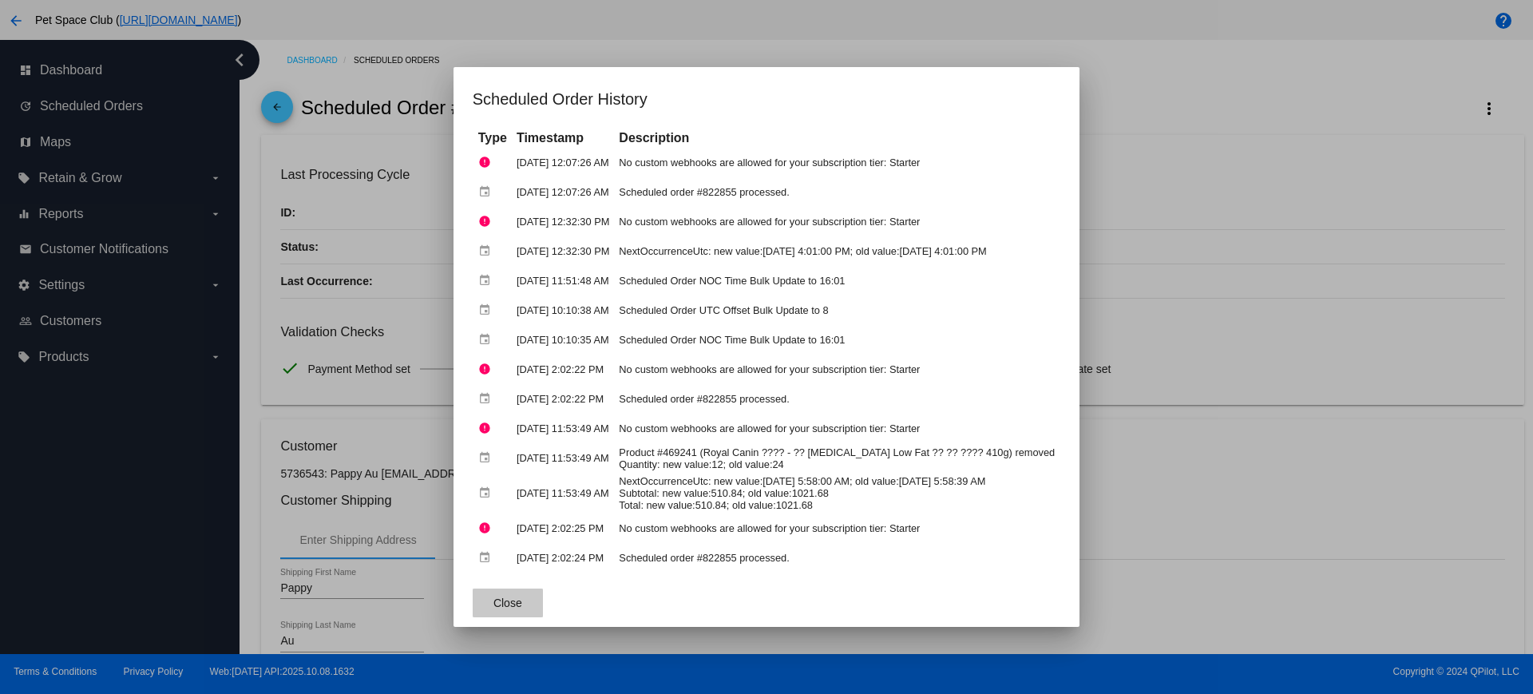
click at [502, 609] on button "Close" at bounding box center [508, 603] width 70 height 29
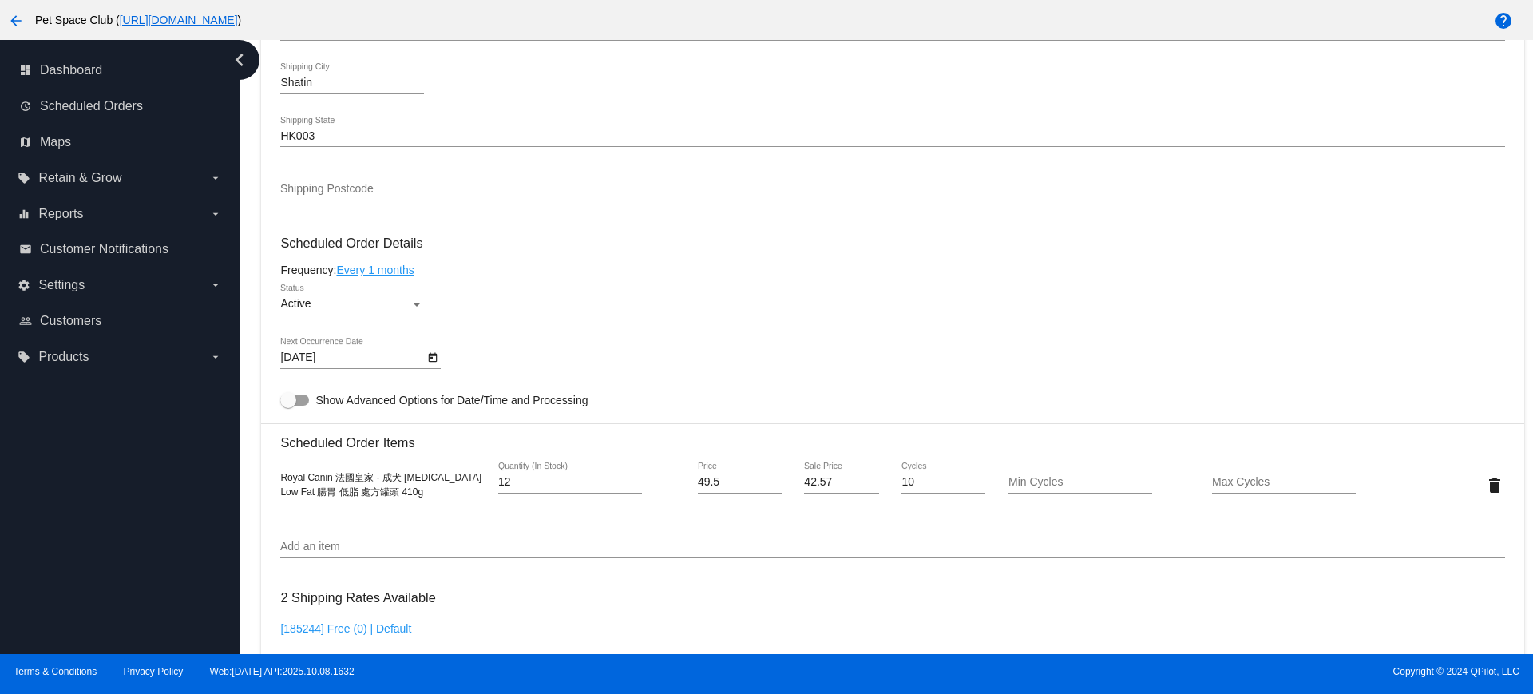
scroll to position [898, 0]
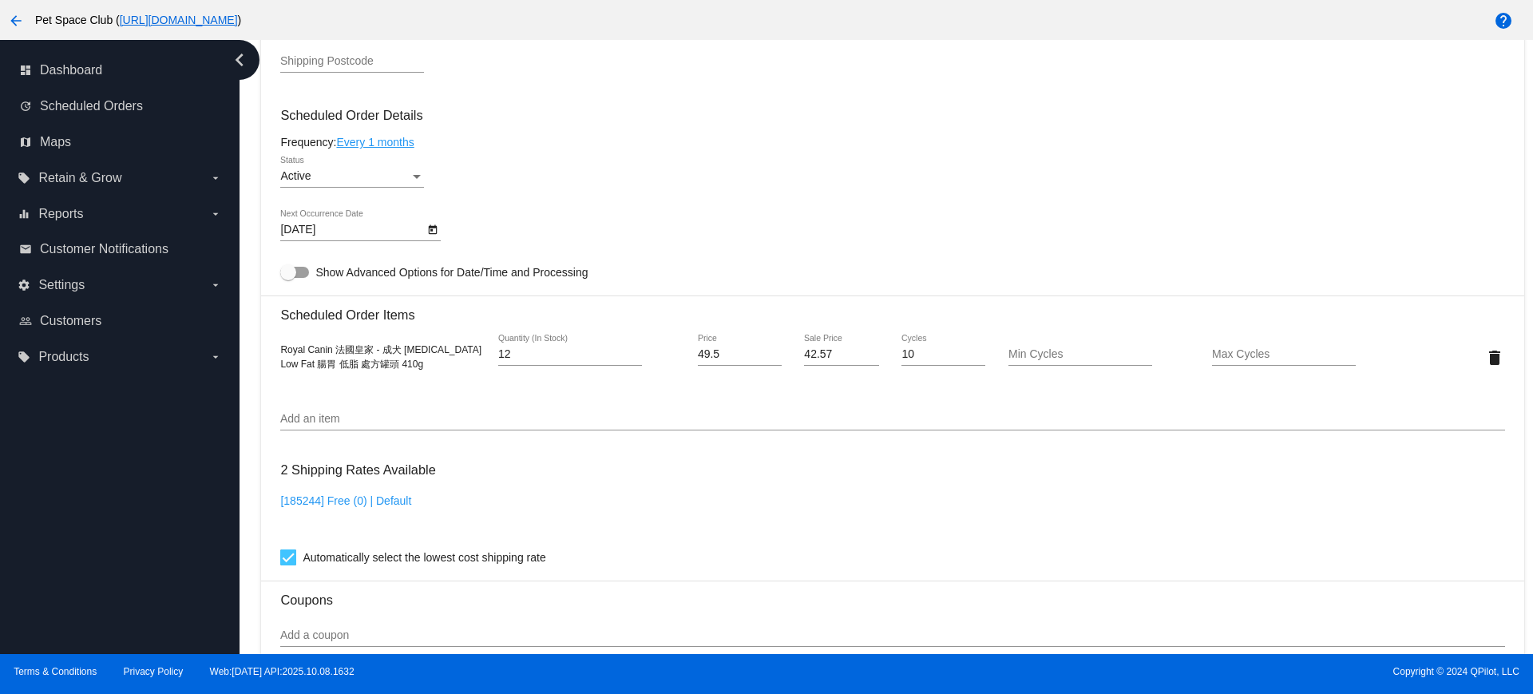
click at [433, 228] on icon "Open calendar" at bounding box center [432, 229] width 11 height 19
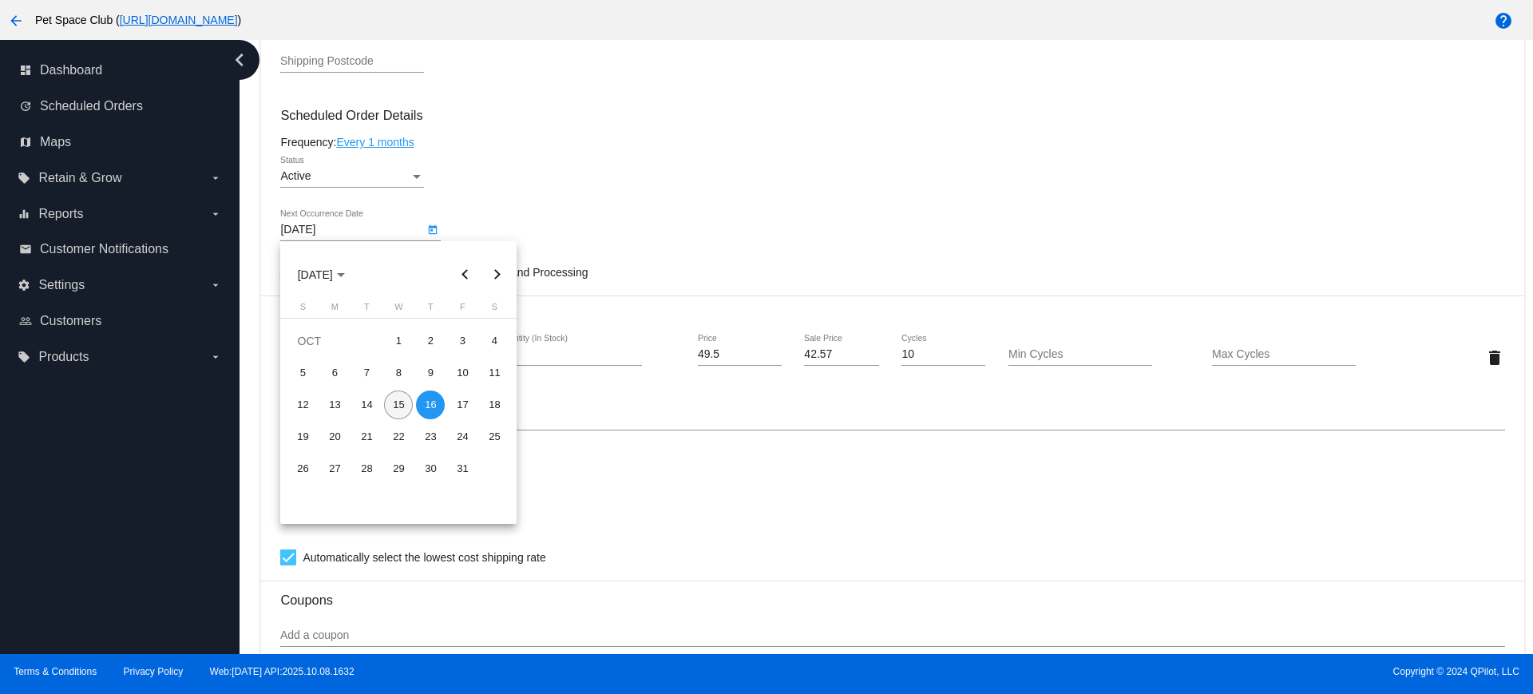
click at [400, 400] on div "15" at bounding box center [398, 405] width 29 height 29
type input "10/15/2025"
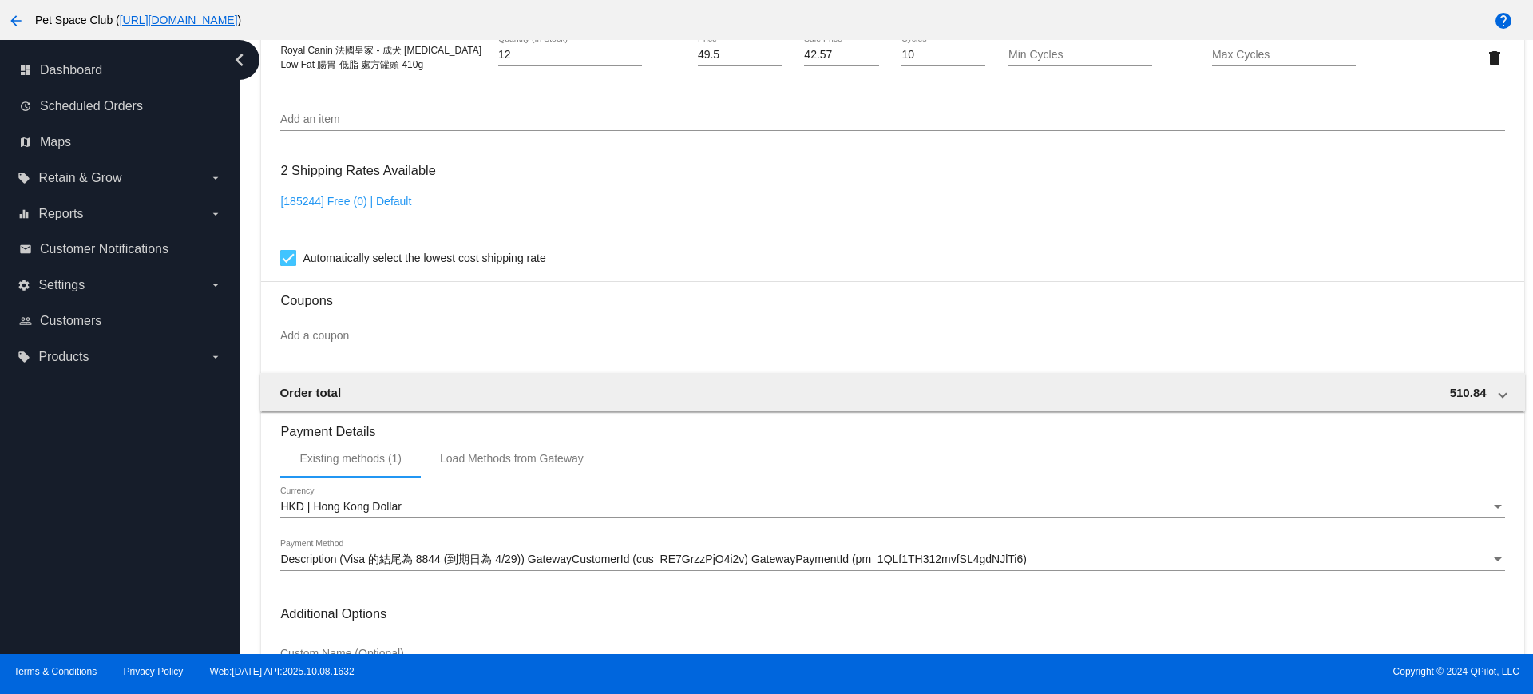
scroll to position [1362, 0]
